Goal: Task Accomplishment & Management: Manage account settings

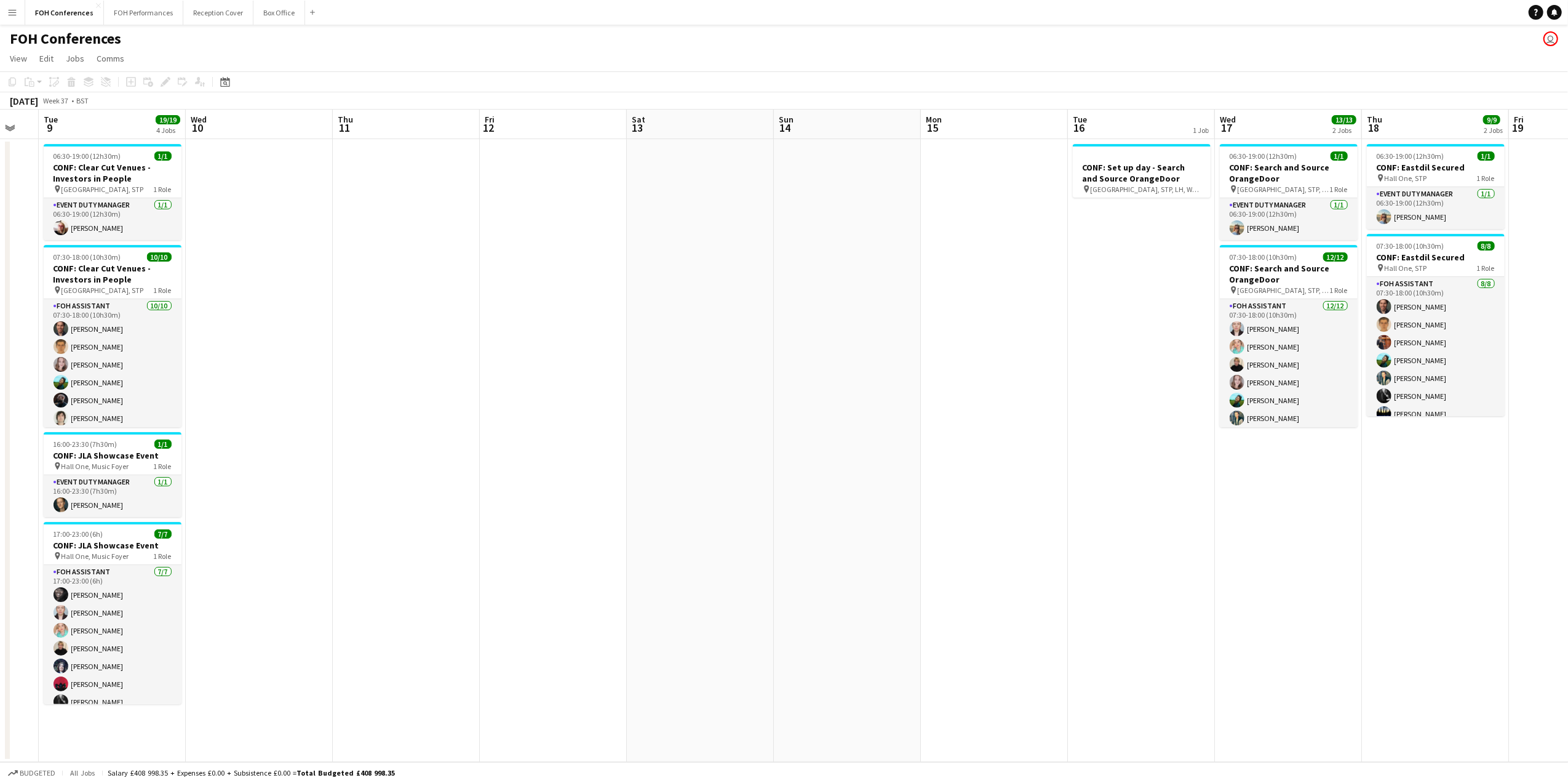
scroll to position [0, 459]
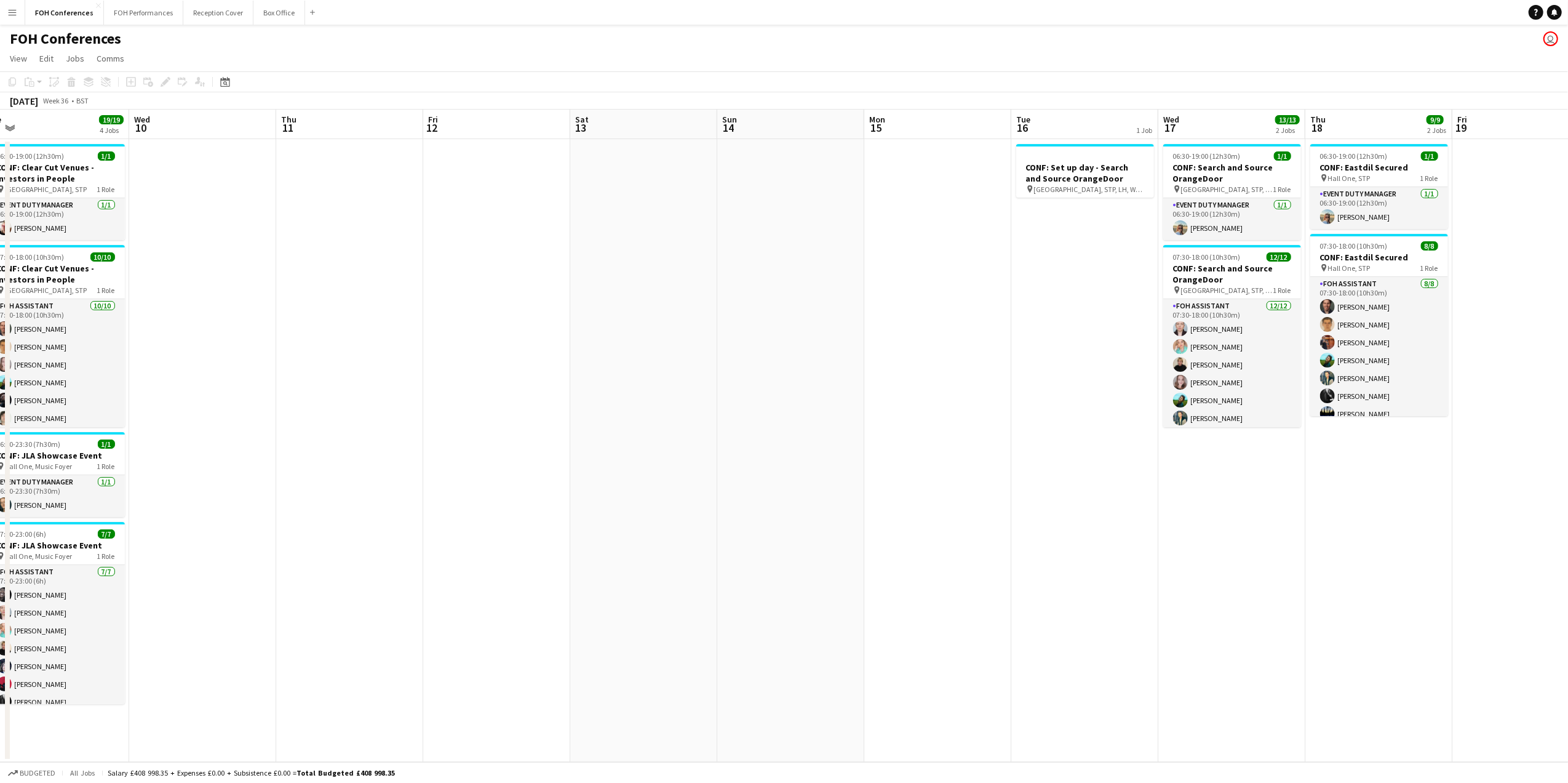
drag, startPoint x: 1154, startPoint y: 127, endPoint x: 254, endPoint y: 197, distance: 902.7
click at [254, 197] on app-calendar-viewport "Sat 6 Sun 7 Mon 8 Tue 9 19/19 4 Jobs Wed 10 Thu 11 Fri 12 Sat 13 Sun 14 Mon 15 …" at bounding box center [784, 436] width 1568 height 652
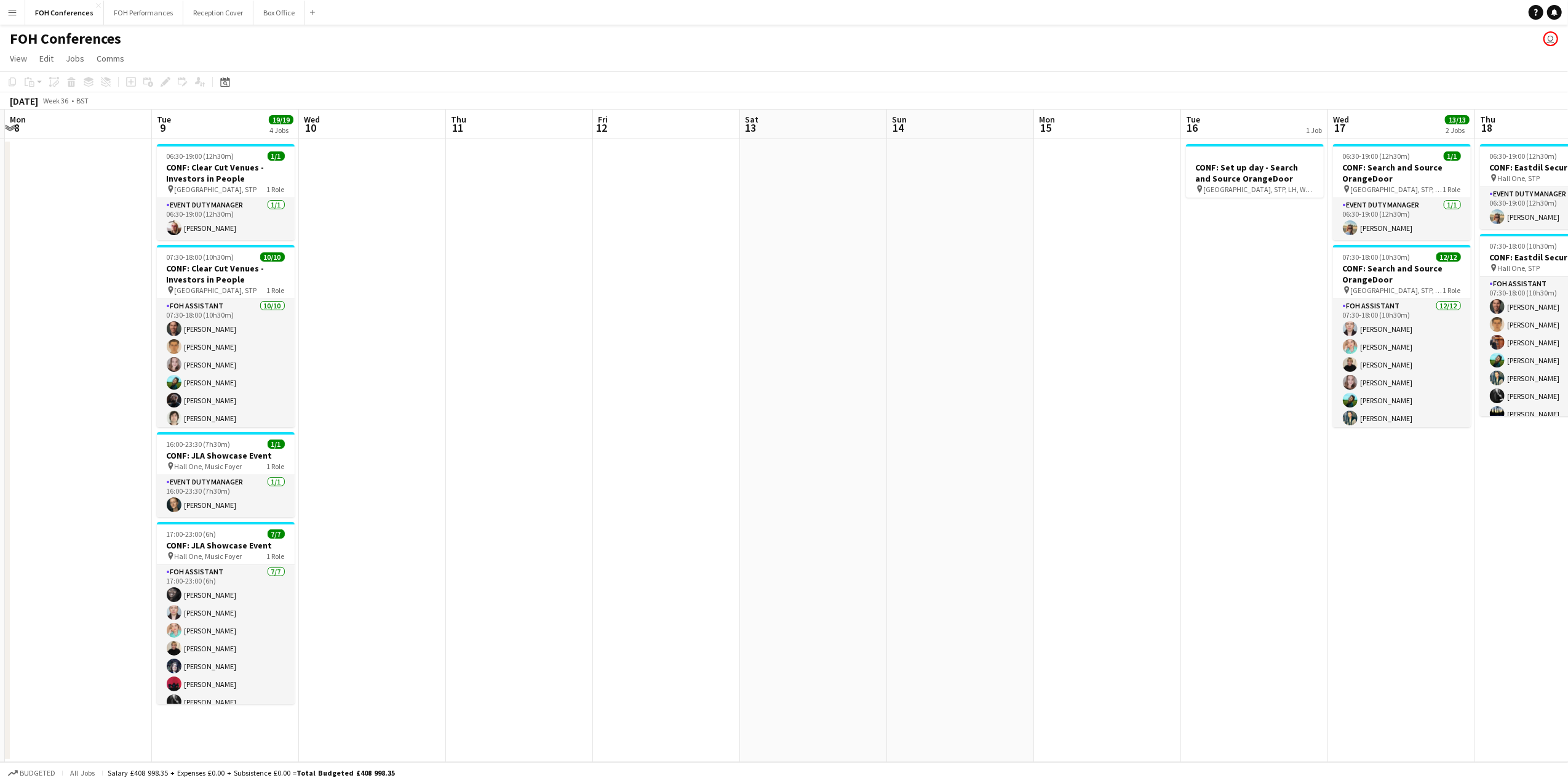
drag, startPoint x: 513, startPoint y: 127, endPoint x: 685, endPoint y: 122, distance: 172.1
click at [685, 122] on app-calendar-viewport "Sat 6 Sun 7 Mon 8 Tue 9 19/19 4 Jobs Wed 10 Thu 11 Fri 12 Sat 13 Sun 14 Mon 15 …" at bounding box center [784, 436] width 1568 height 652
click at [148, 17] on button "FOH Performances Close" at bounding box center [143, 13] width 79 height 24
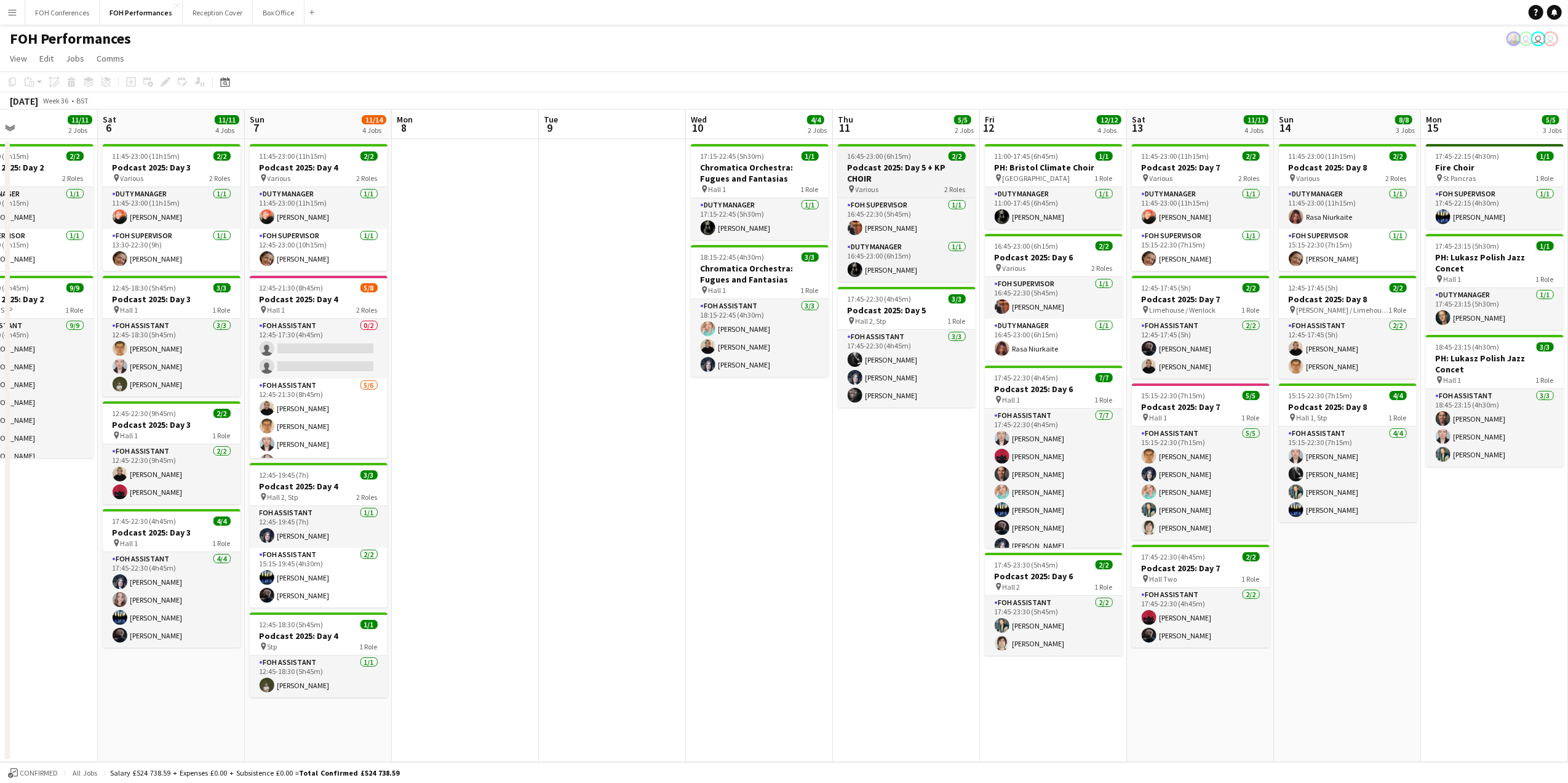
scroll to position [0, 512]
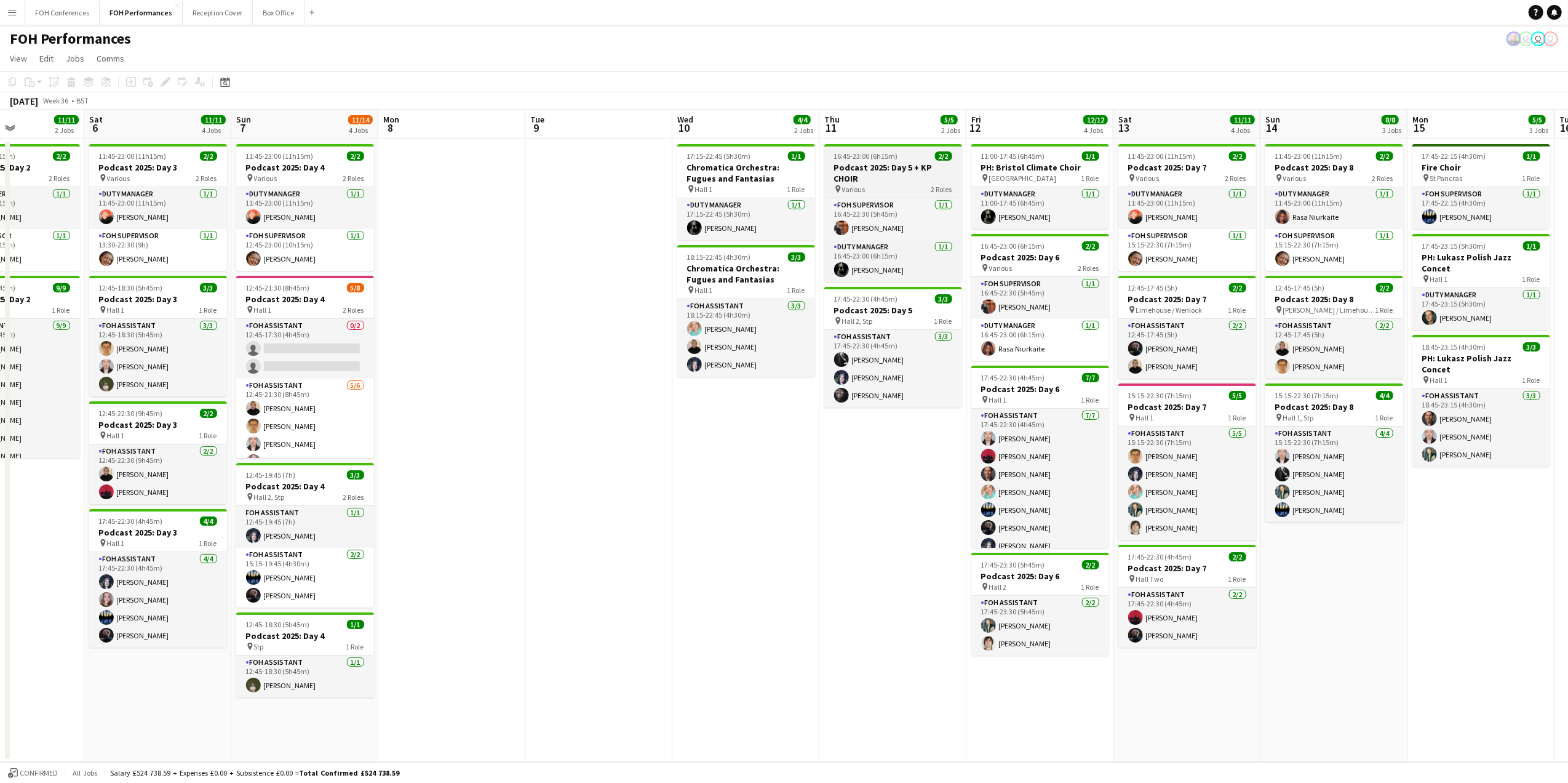
drag, startPoint x: 1208, startPoint y: 133, endPoint x: 845, endPoint y: 154, distance: 363.6
click at [844, 154] on app-calendar-viewport "Tue 2 7/7 2 Jobs Wed 3 Thu 4 10/10 2 Jobs Fri 5 11/11 2 Jobs Sat 6 11/11 4 Jobs…" at bounding box center [784, 436] width 1568 height 652
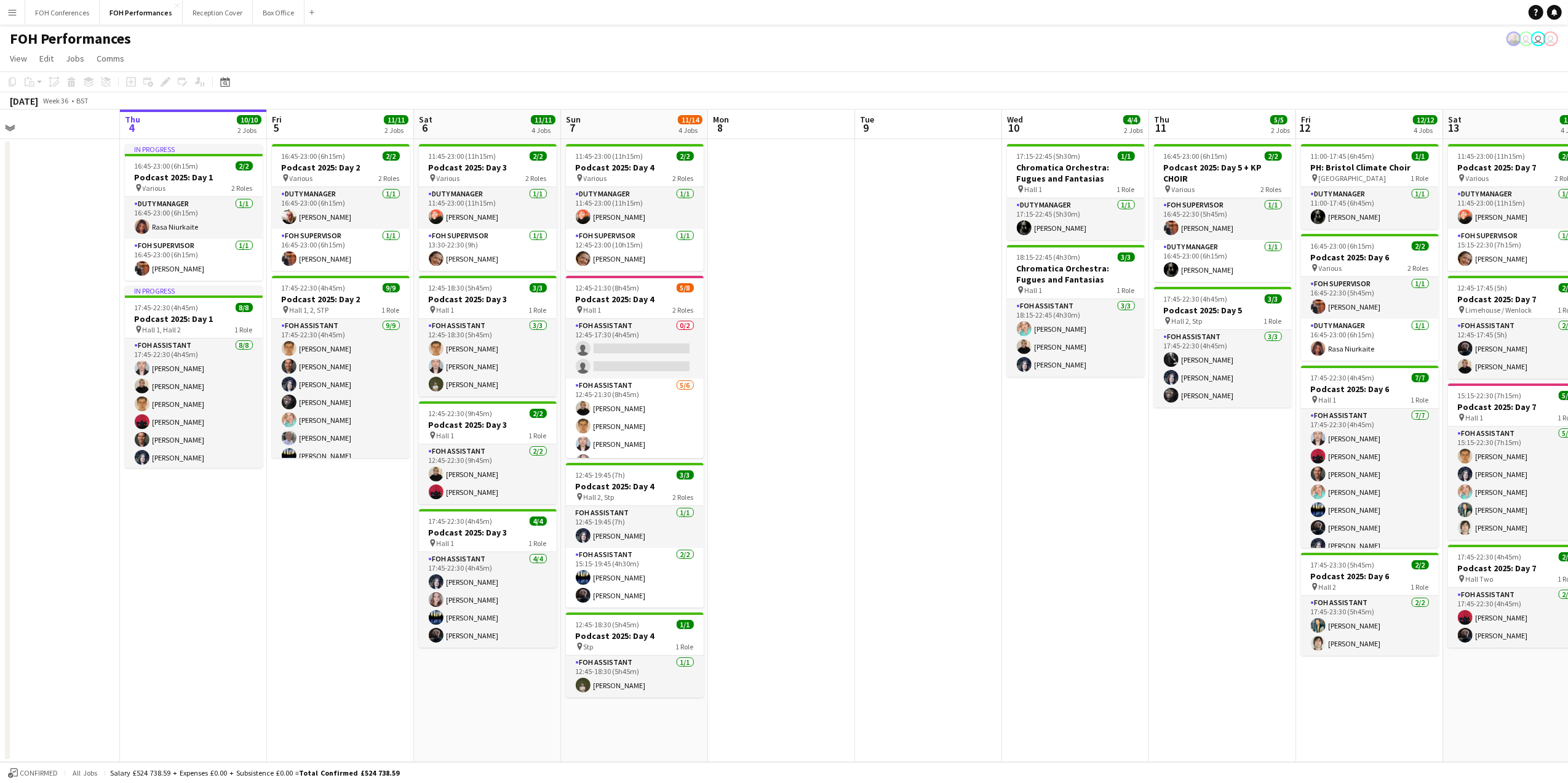
scroll to position [0, 316]
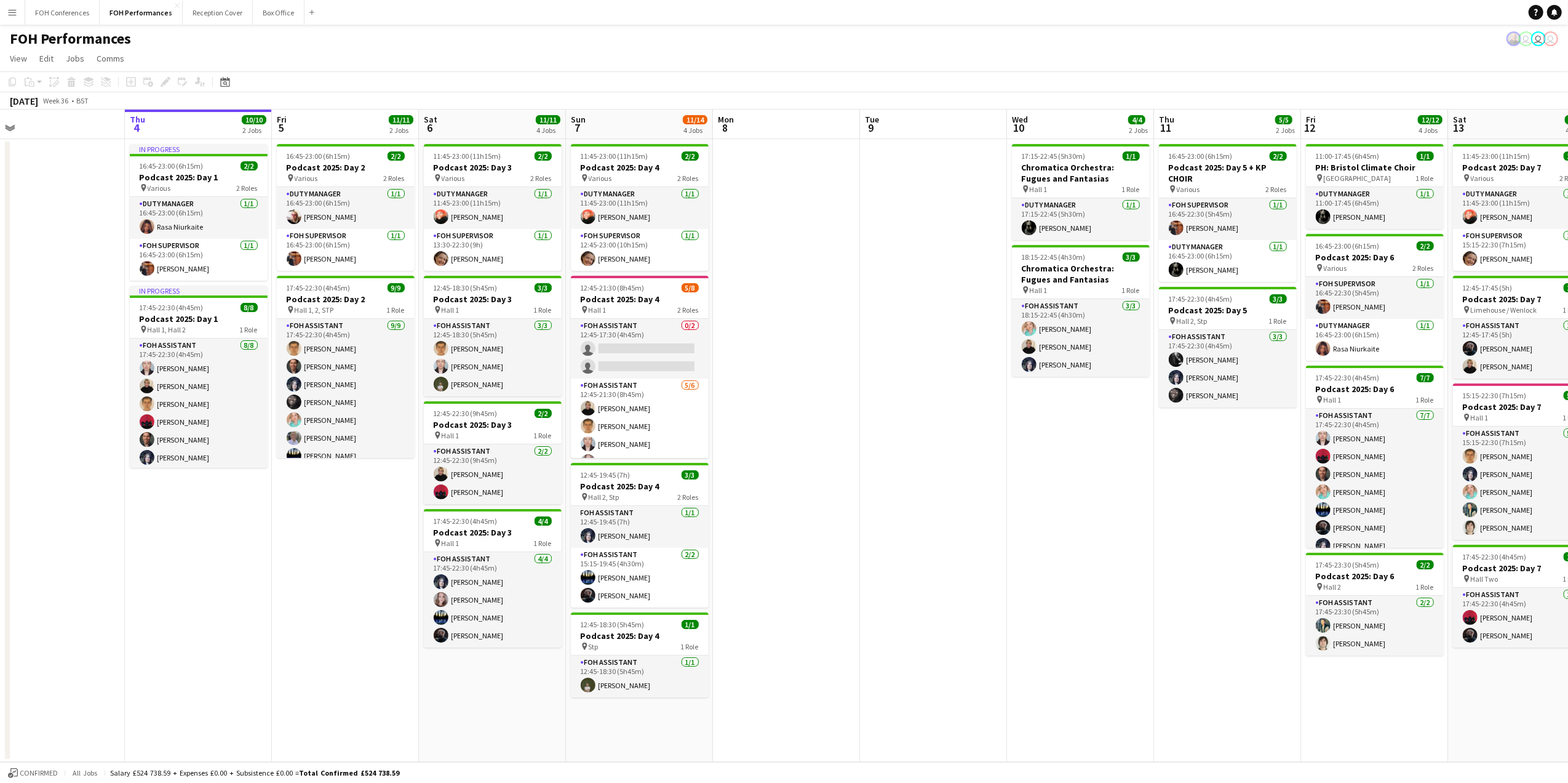
drag, startPoint x: 78, startPoint y: 138, endPoint x: 420, endPoint y: 143, distance: 342.0
click at [420, 143] on app-calendar-viewport "Mon 1 Tue 2 7/7 2 Jobs Wed 3 Thu 4 10/10 2 Jobs Fri 5 11/11 2 Jobs Sat 6 11/11 …" at bounding box center [784, 436] width 1568 height 652
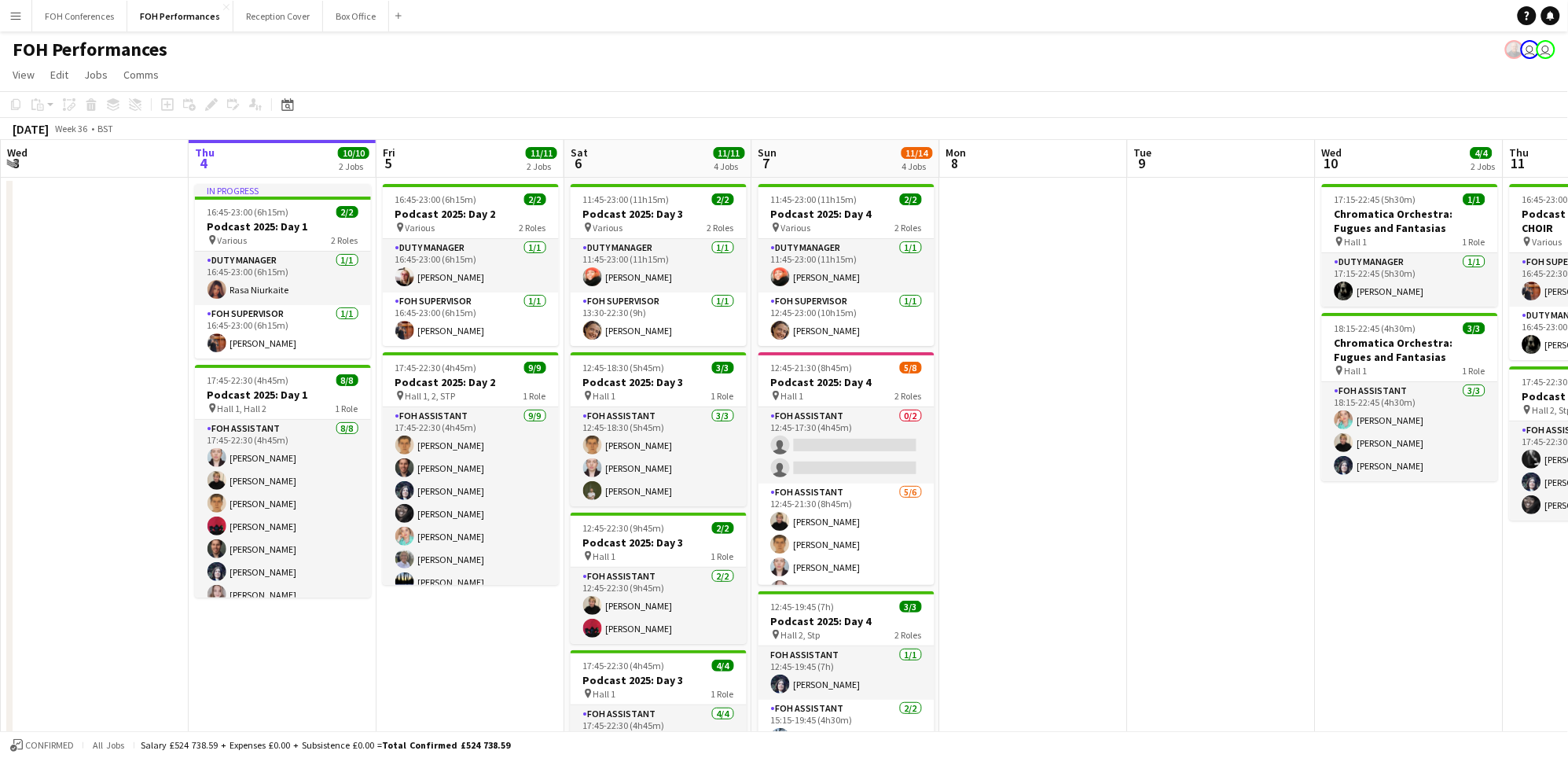
click at [524, 49] on div "FOH Performances user user" at bounding box center [784, 46] width 1568 height 29
click at [475, 63] on app-page-menu "View Day view expanded Day view collapsed Month view Date picker Jump to [DATE]…" at bounding box center [784, 76] width 1568 height 29
click at [228, 60] on div "FOH Performances user user" at bounding box center [784, 46] width 1568 height 29
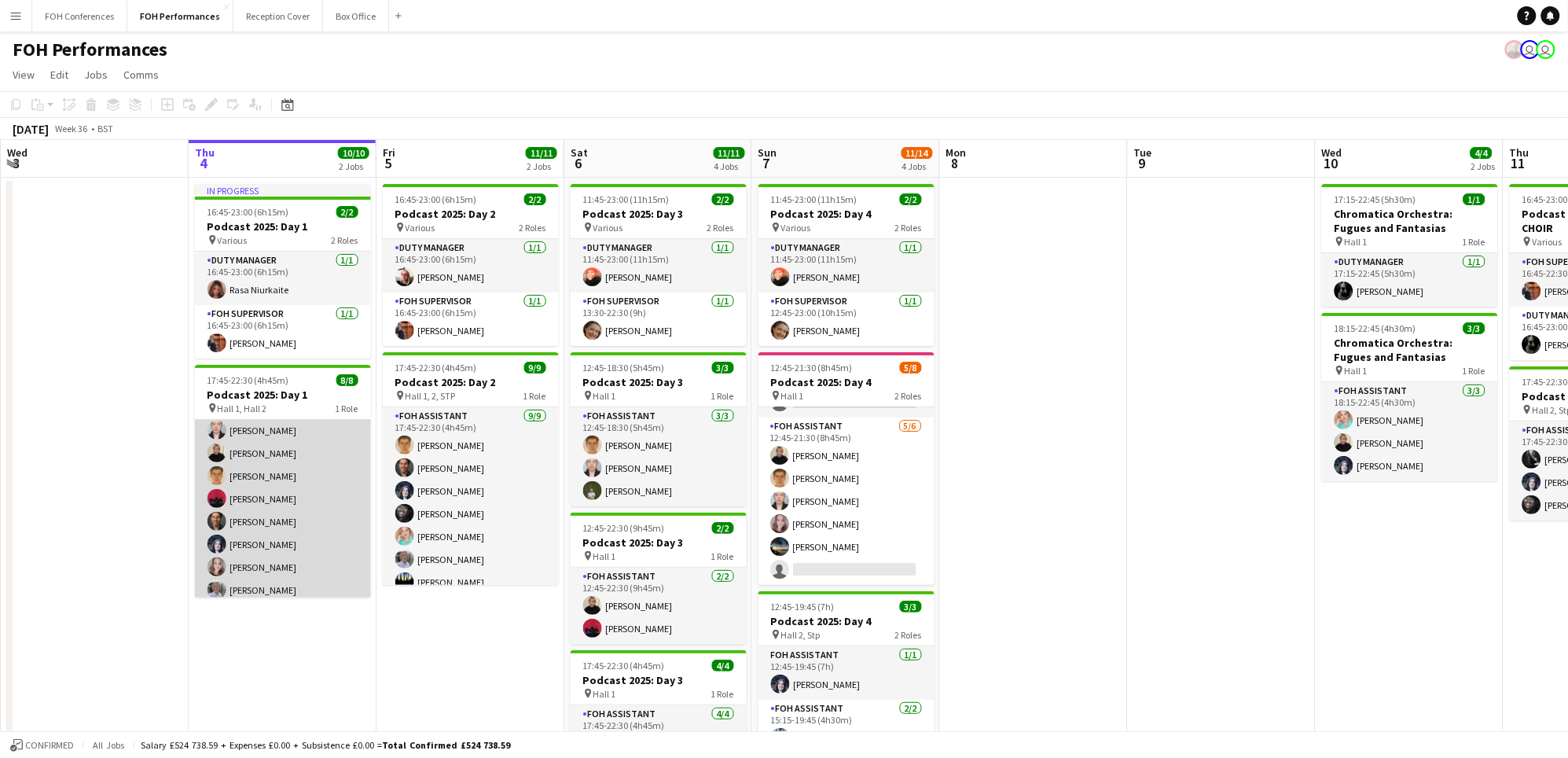
scroll to position [35, 0]
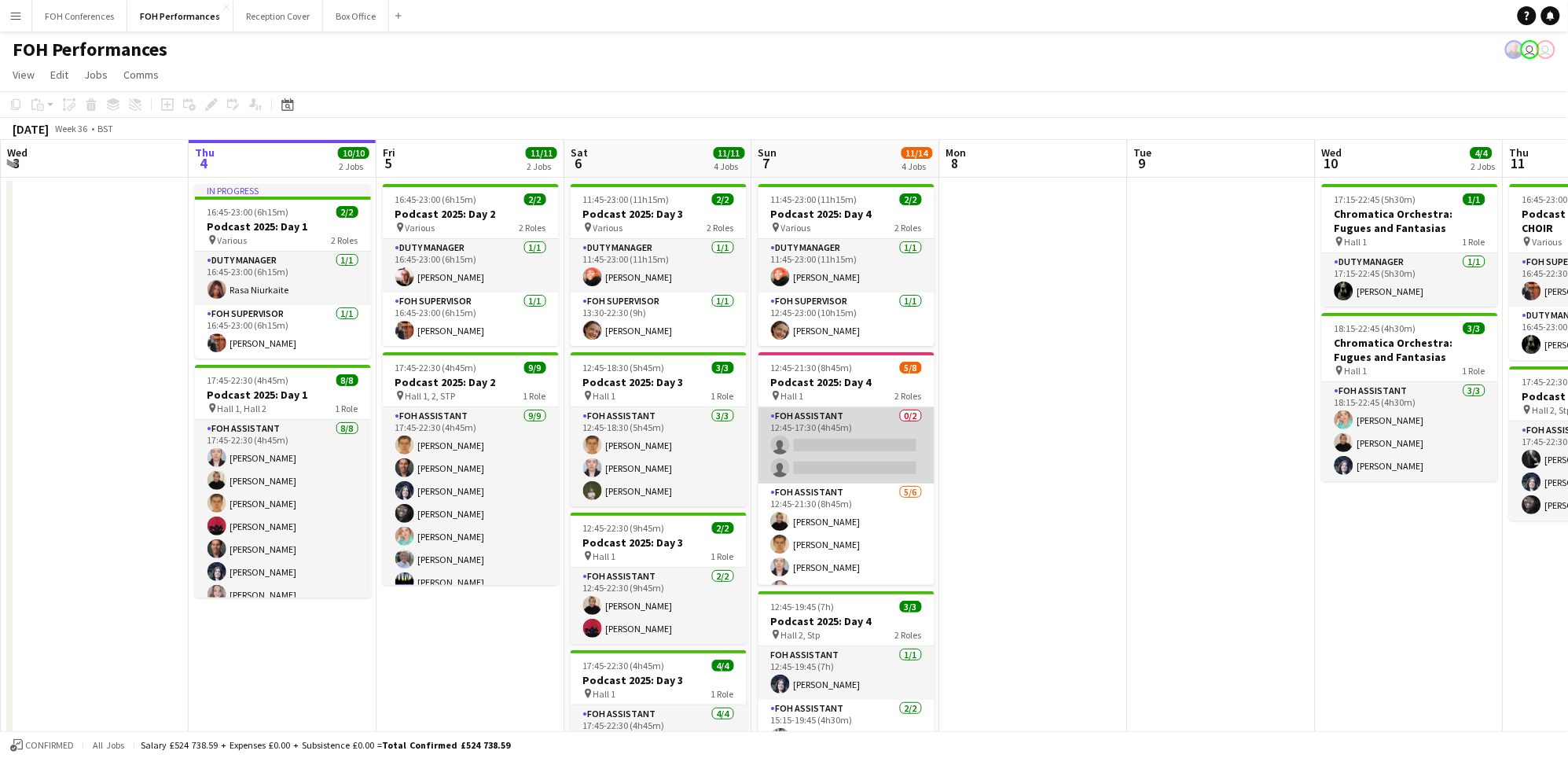
click at [848, 441] on app-card-role "FOH Assistant 0/2 12:45-17:30 (4h45m) single-neutral-actions single-neutral-act…" at bounding box center [846, 445] width 176 height 76
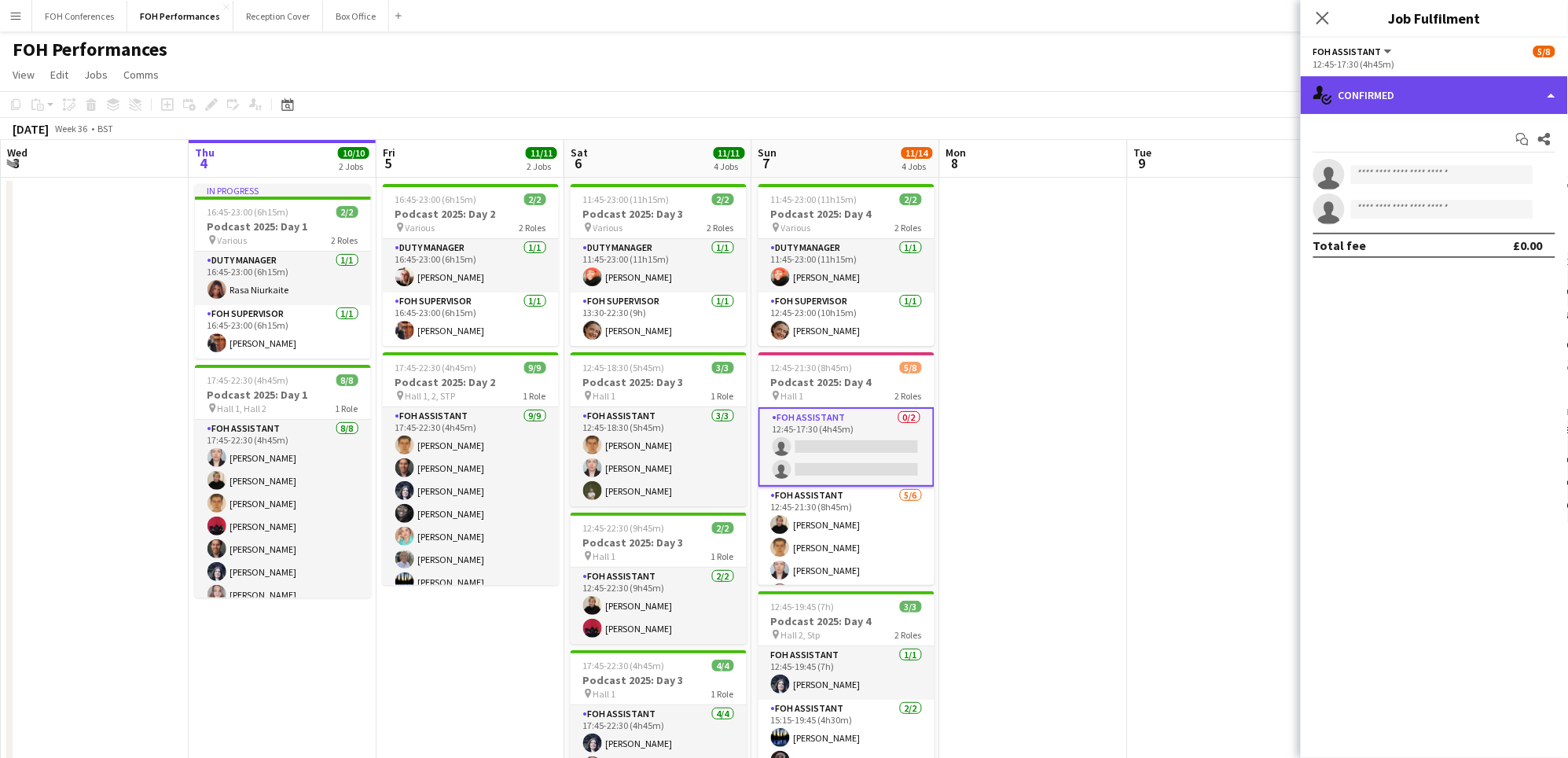
click at [1425, 81] on div "single-neutral-actions-check-2 Confirmed" at bounding box center [1434, 95] width 267 height 38
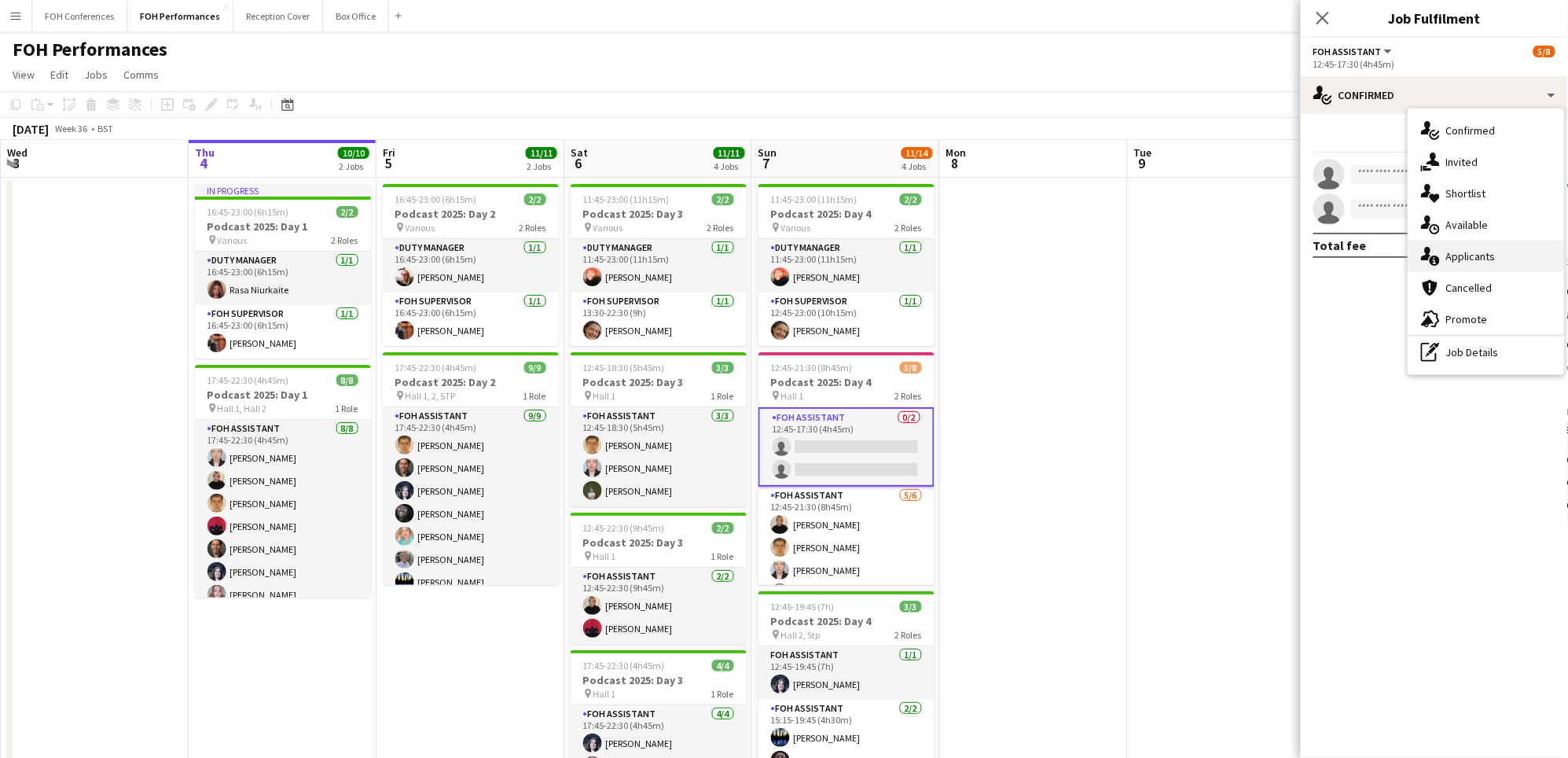
click at [1463, 265] on div "single-neutral-actions-information Applicants" at bounding box center [1486, 256] width 155 height 31
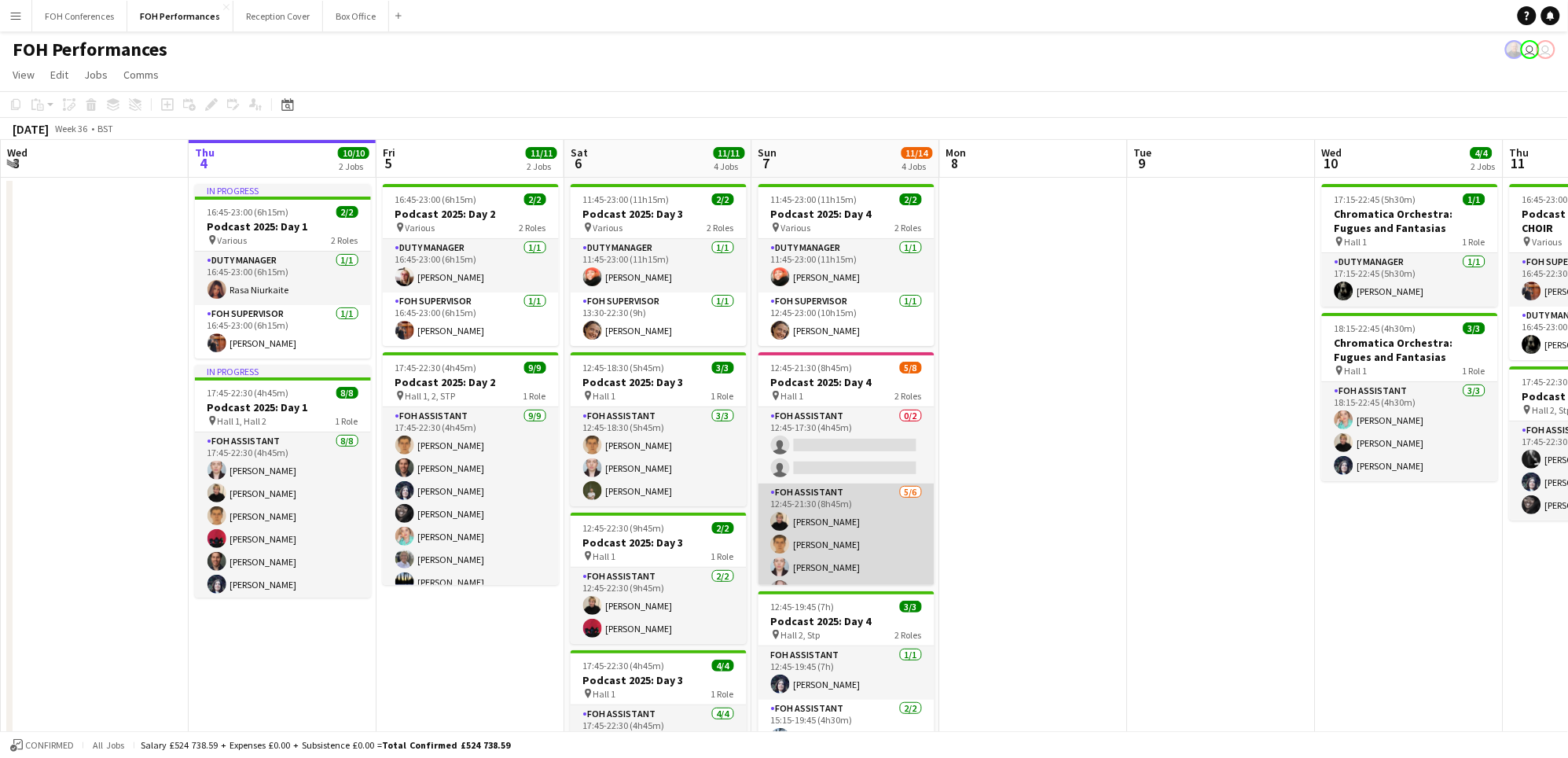
scroll to position [66, 0]
